Goal: Task Accomplishment & Management: Manage account settings

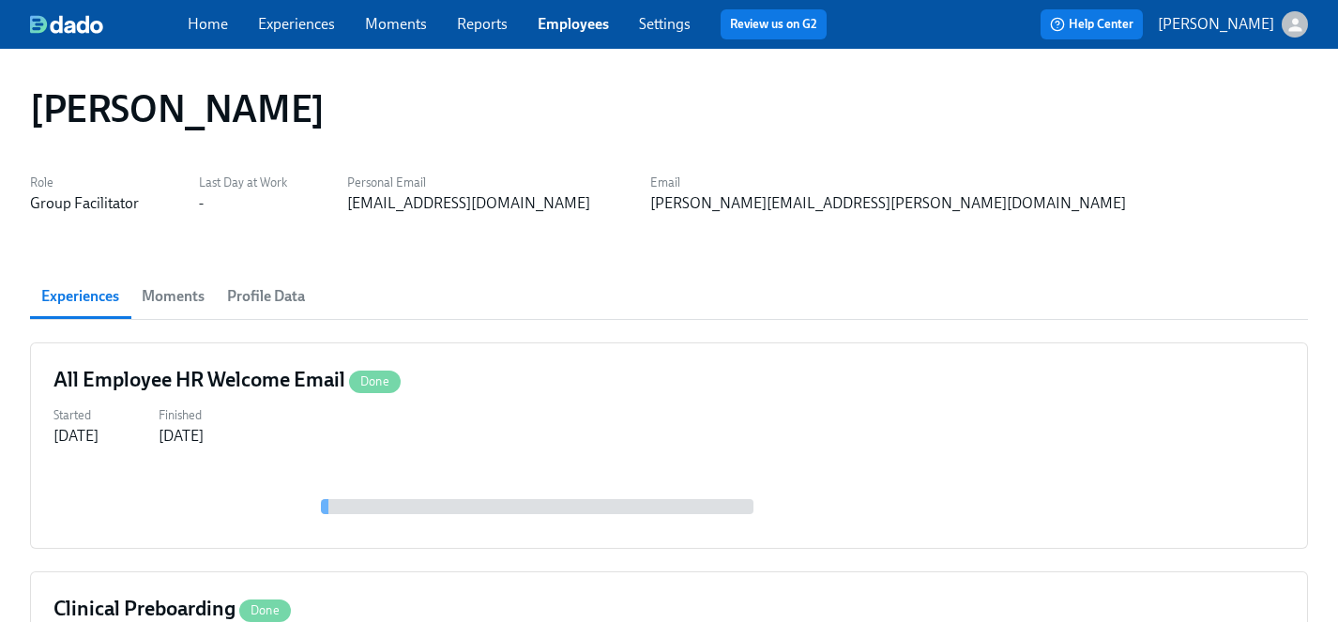
click at [579, 26] on link "Employees" at bounding box center [573, 24] width 71 height 18
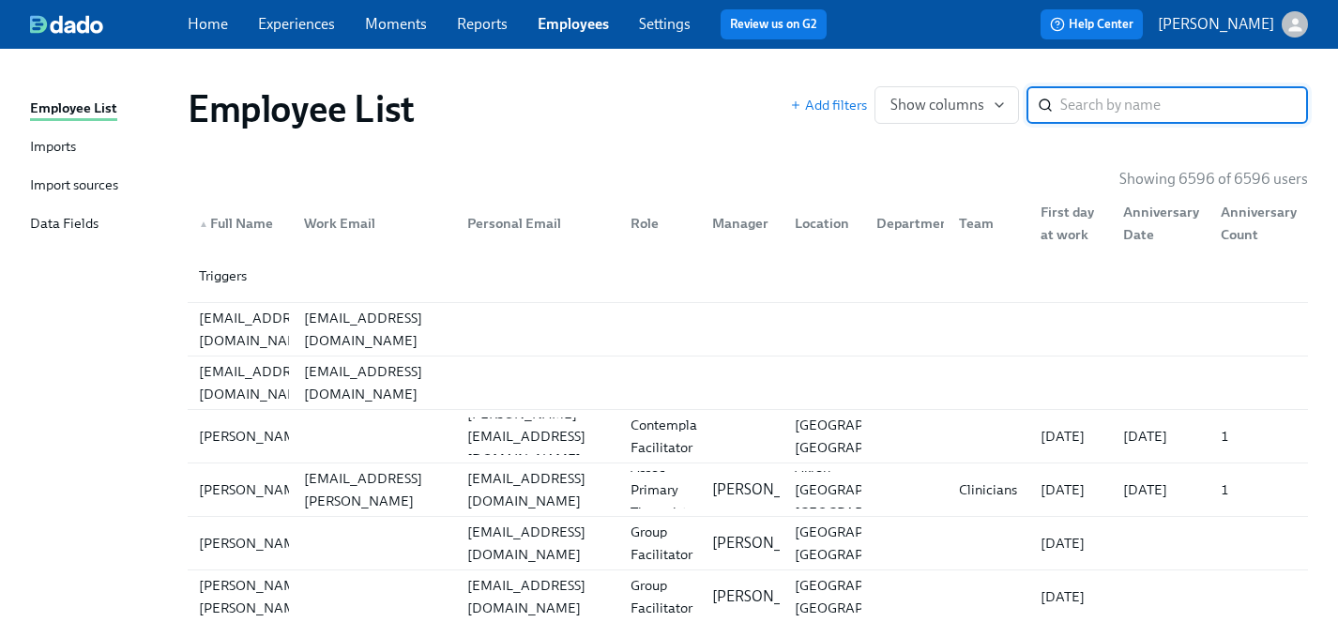
click at [1084, 108] on input "search" at bounding box center [1185, 105] width 248 height 38
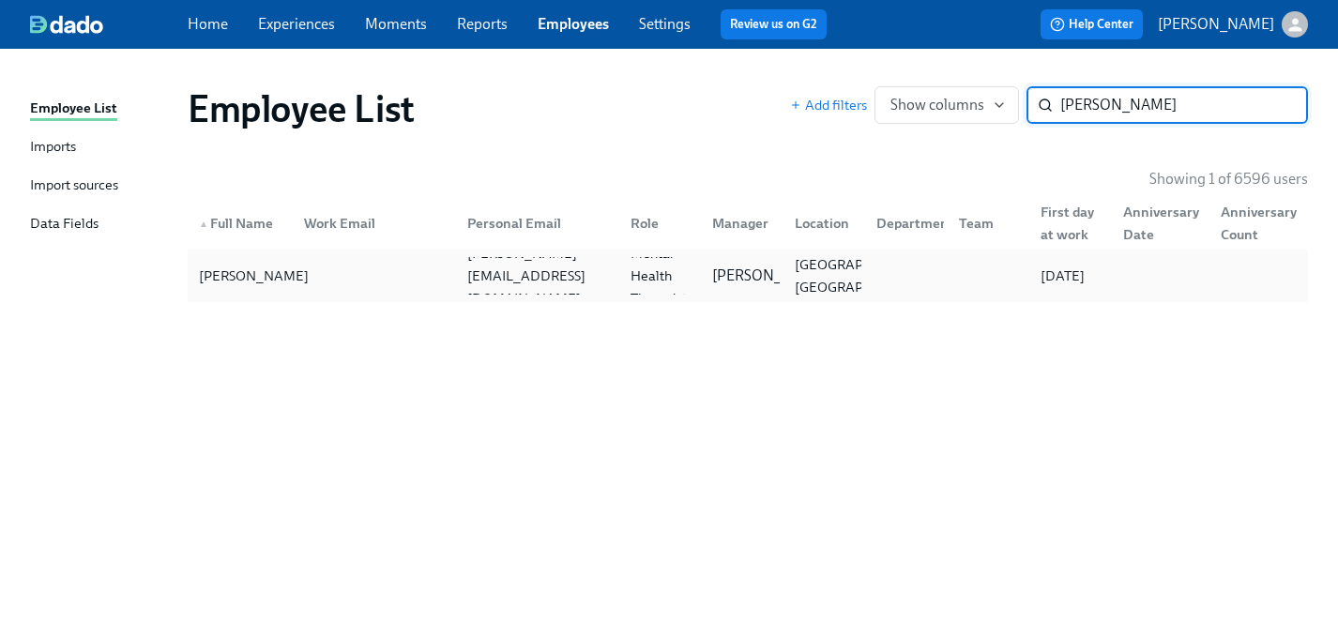
type input "[PERSON_NAME]"
click at [230, 265] on div "[PERSON_NAME]" at bounding box center [253, 276] width 125 height 23
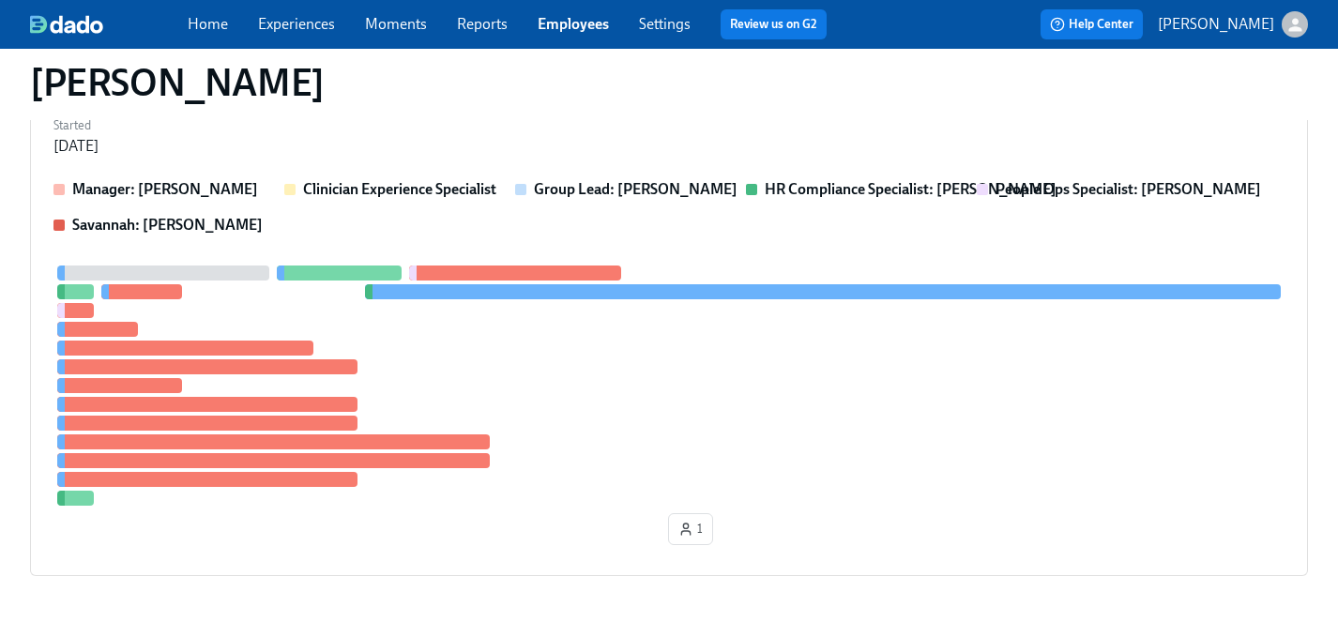
scroll to position [490, 0]
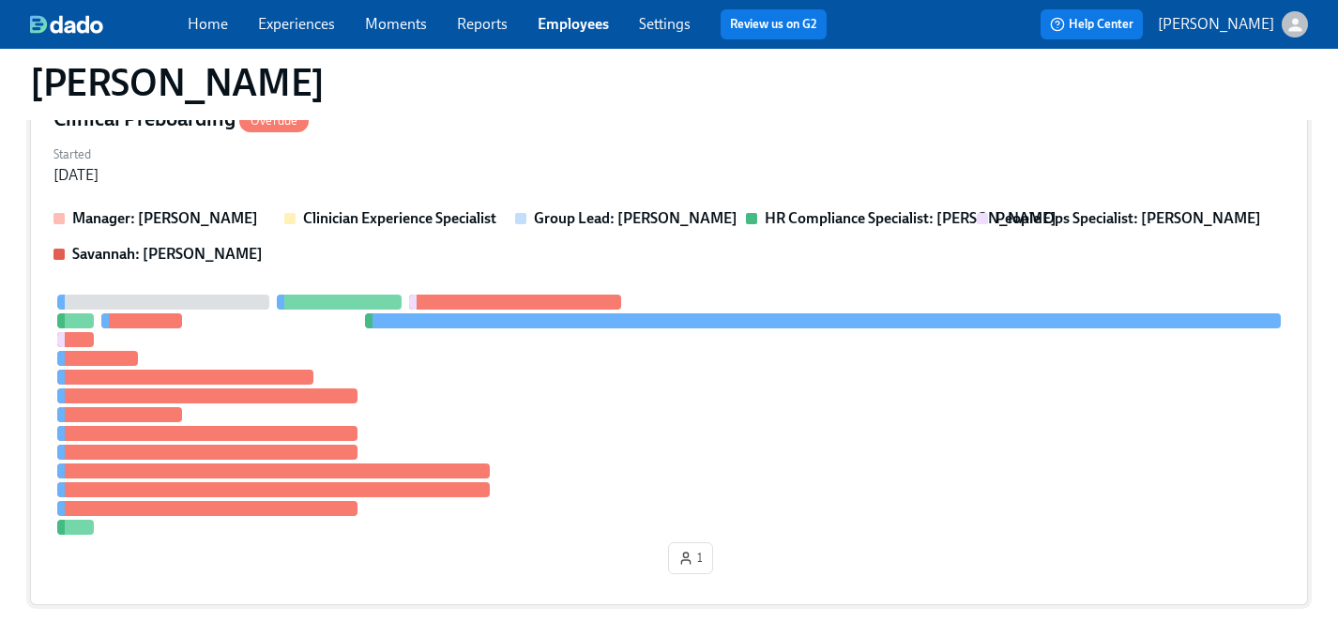
click at [470, 414] on div at bounding box center [668, 415] width 1231 height 240
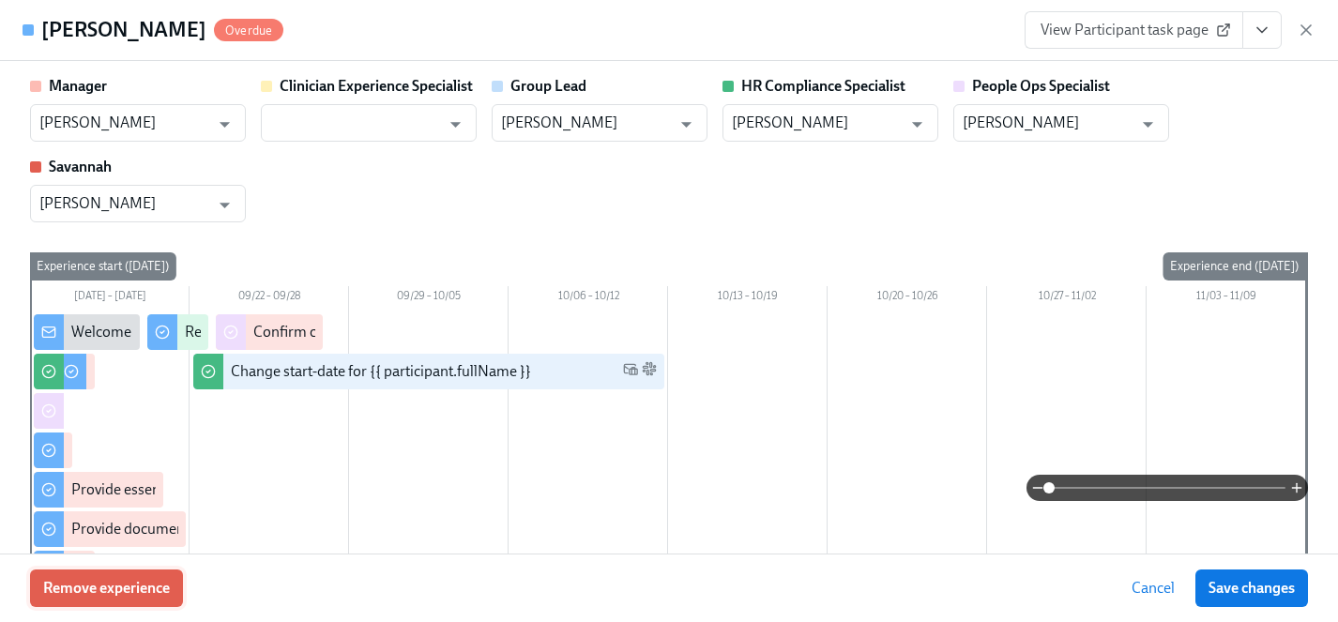
click at [113, 589] on span "Remove experience" at bounding box center [106, 588] width 127 height 19
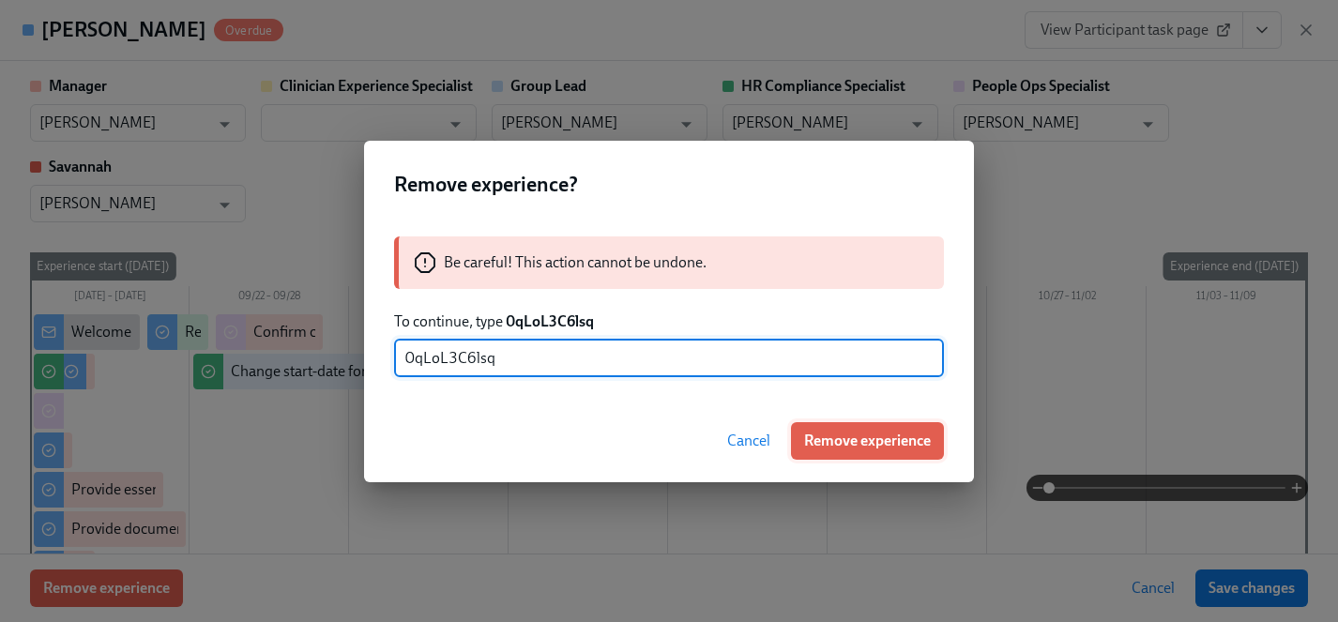
type input "0qLoL3C6lsq"
click at [848, 439] on span "Remove experience" at bounding box center [867, 441] width 127 height 19
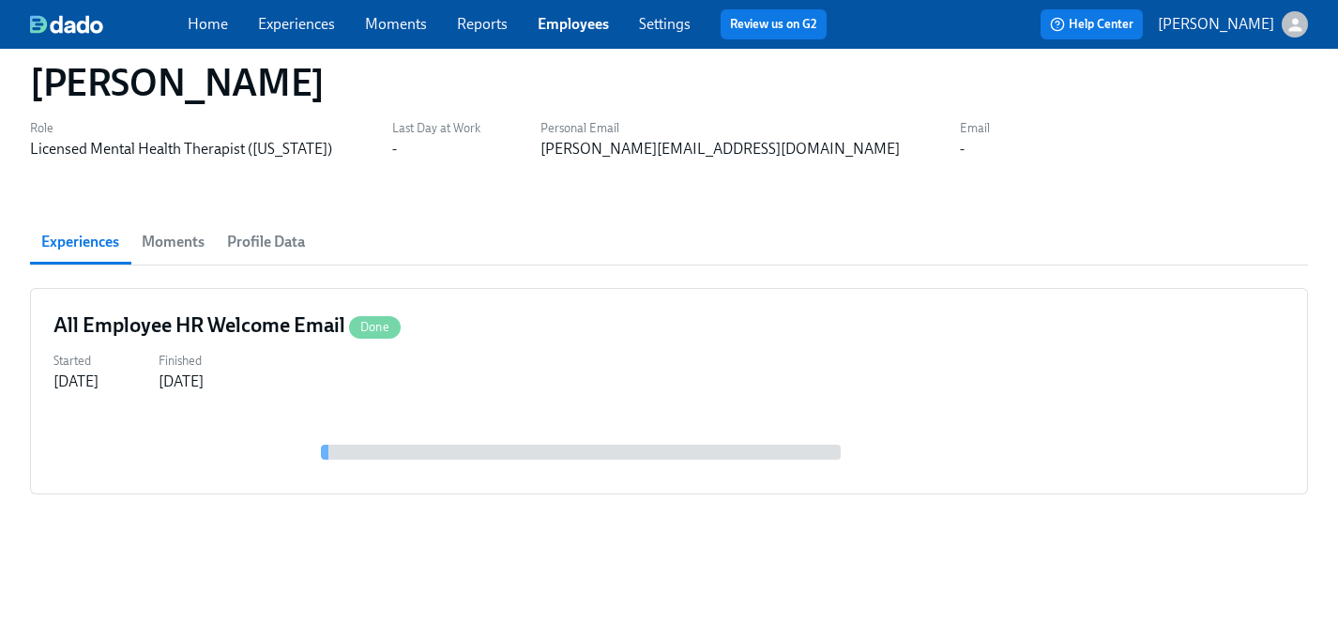
scroll to position [54, 0]
